Goal: Task Accomplishment & Management: Use online tool/utility

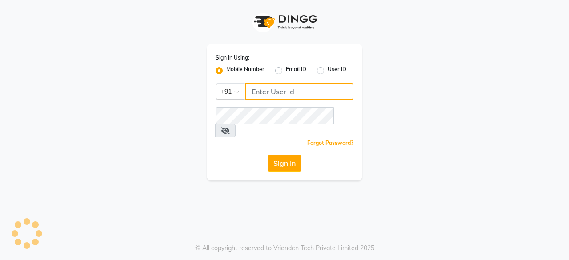
click at [269, 88] on input "Username" at bounding box center [299, 91] width 108 height 17
type input "7994266994"
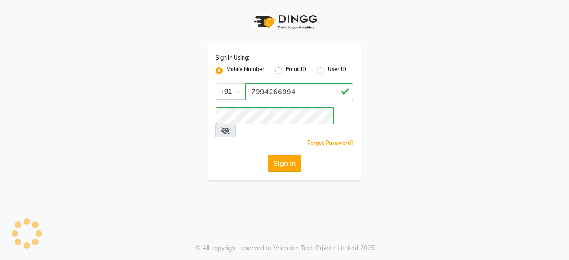
click at [289, 155] on button "Sign In" at bounding box center [285, 163] width 34 height 17
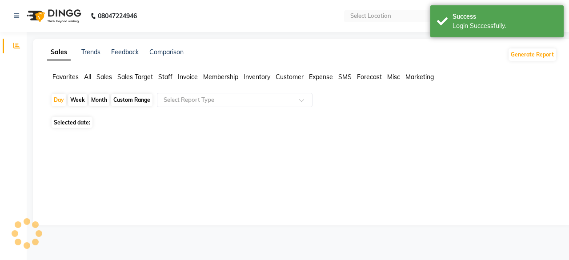
select select "en"
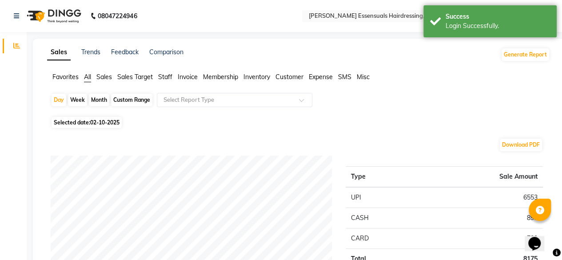
click at [100, 125] on span "02-10-2025" at bounding box center [104, 122] width 29 height 7
select select "10"
select select "2025"
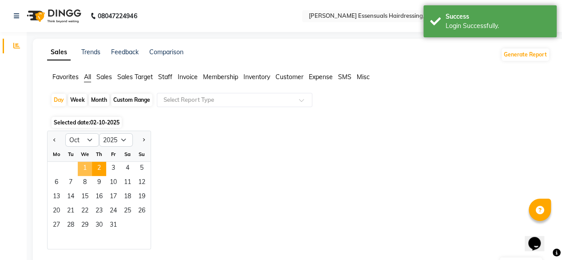
click at [85, 165] on span "1" at bounding box center [85, 169] width 14 height 14
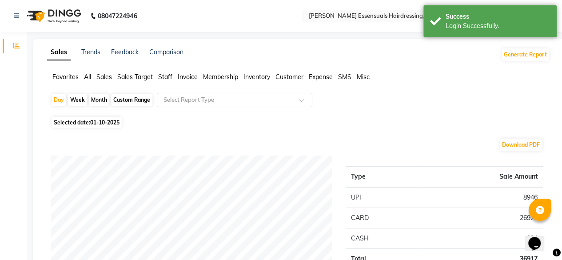
click at [165, 74] on span "Staff" at bounding box center [165, 77] width 14 height 8
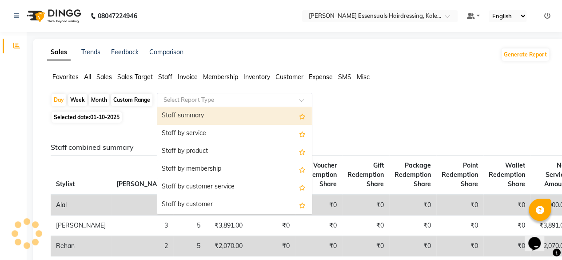
click at [200, 104] on div "Select Report Type" at bounding box center [189, 100] width 51 height 9
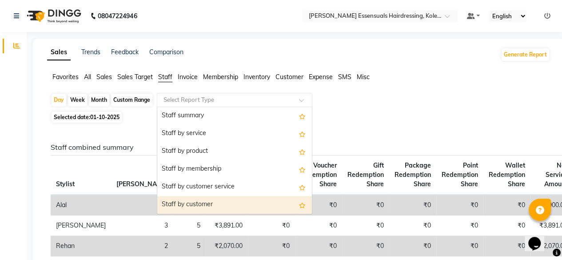
click at [204, 203] on div "Staff by customer" at bounding box center [234, 205] width 155 height 18
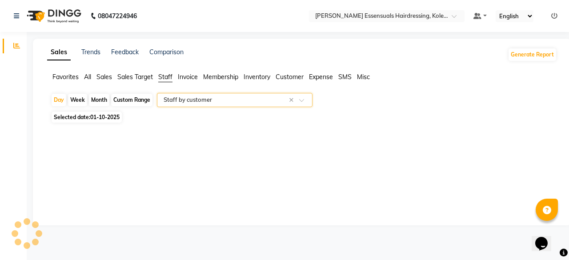
select select "full_report"
select select "csv"
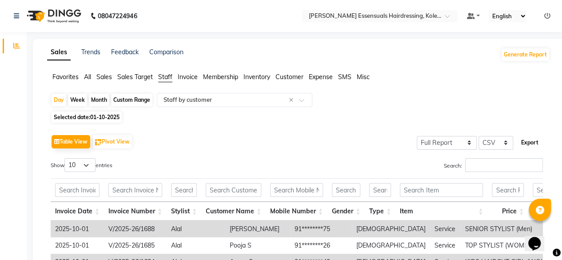
click at [526, 143] on button "Export" at bounding box center [530, 142] width 24 height 15
